Goal: Task Accomplishment & Management: Use online tool/utility

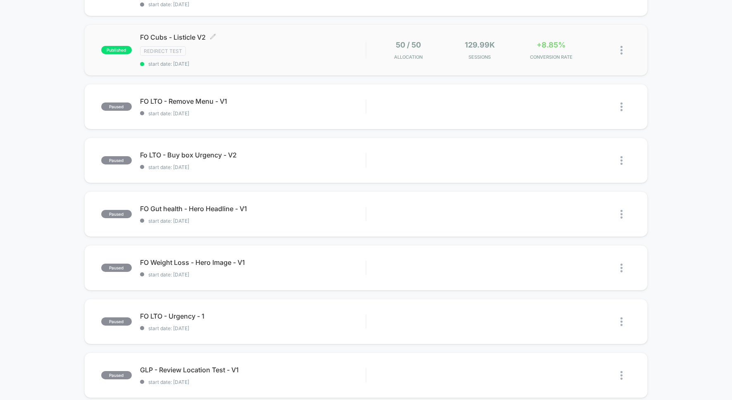
scroll to position [200, 0]
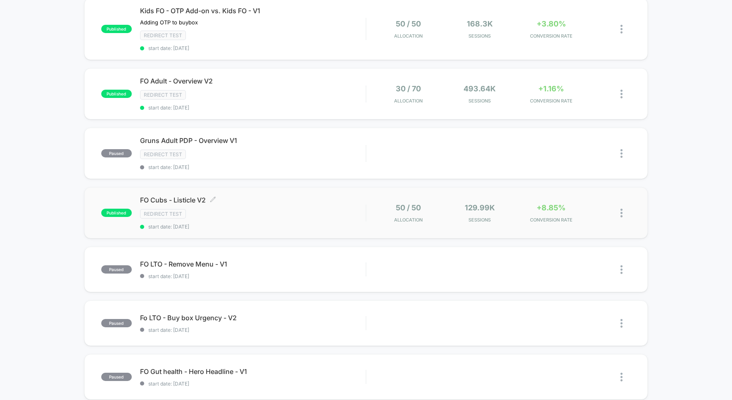
click at [301, 216] on div "Redirect Test" at bounding box center [253, 214] width 226 height 10
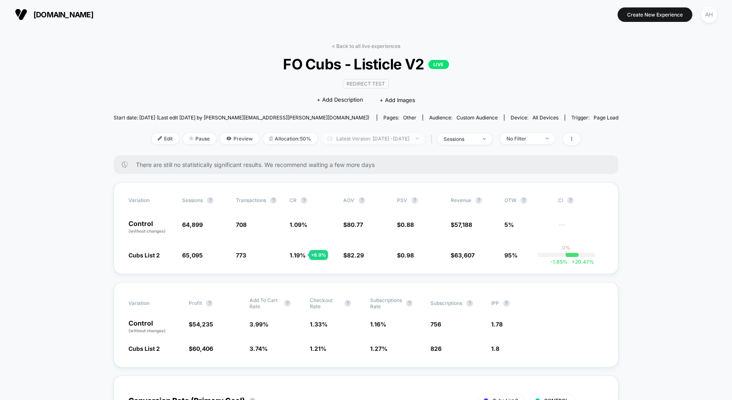
click at [418, 137] on span "Latest Version: [DATE] - [DATE]" at bounding box center [373, 138] width 103 height 11
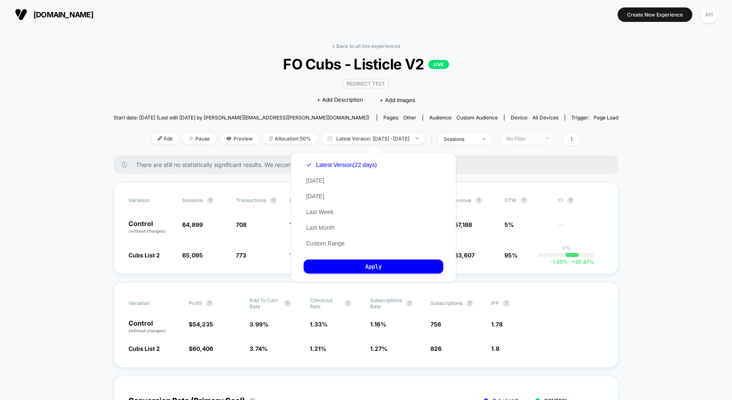
click at [534, 136] on div "No Filter" at bounding box center [523, 139] width 33 height 6
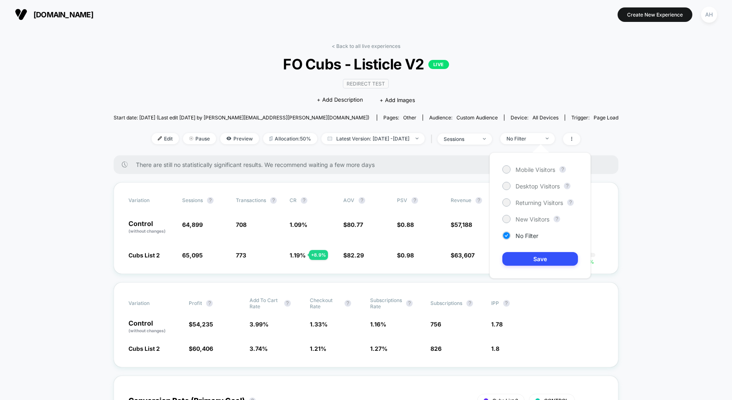
drag, startPoint x: 527, startPoint y: 217, endPoint x: 529, endPoint y: 224, distance: 7.5
click at [527, 217] on span "New Visitors" at bounding box center [533, 219] width 34 height 7
click at [531, 260] on button "Save" at bounding box center [541, 259] width 76 height 14
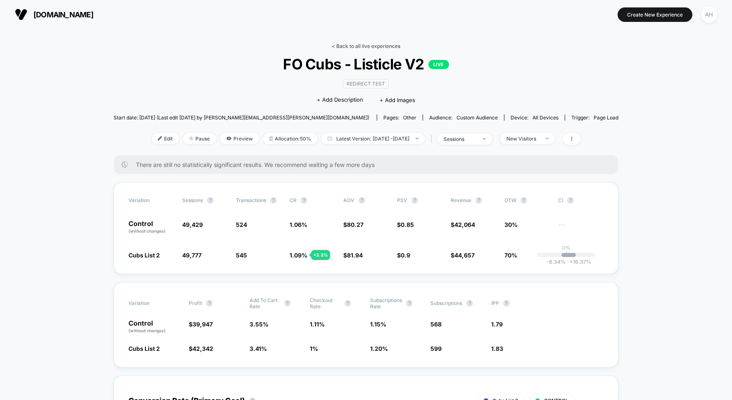
drag, startPoint x: 350, startPoint y: 36, endPoint x: 349, endPoint y: 43, distance: 6.6
click at [349, 43] on link "< Back to all live experiences" at bounding box center [366, 46] width 69 height 6
